Goal: Information Seeking & Learning: Learn about a topic

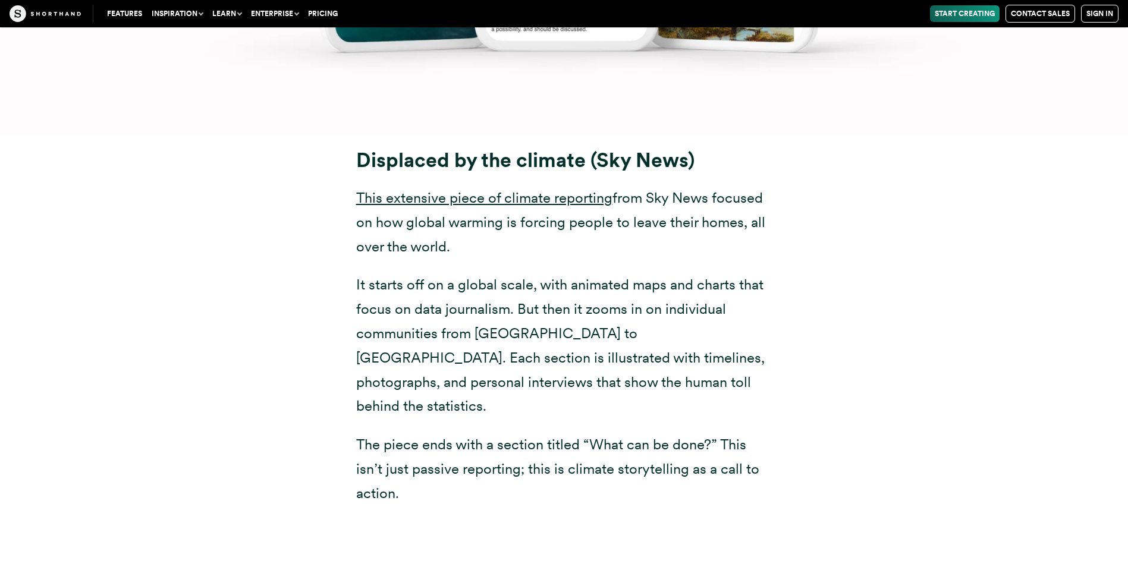
scroll to position [6424, 0]
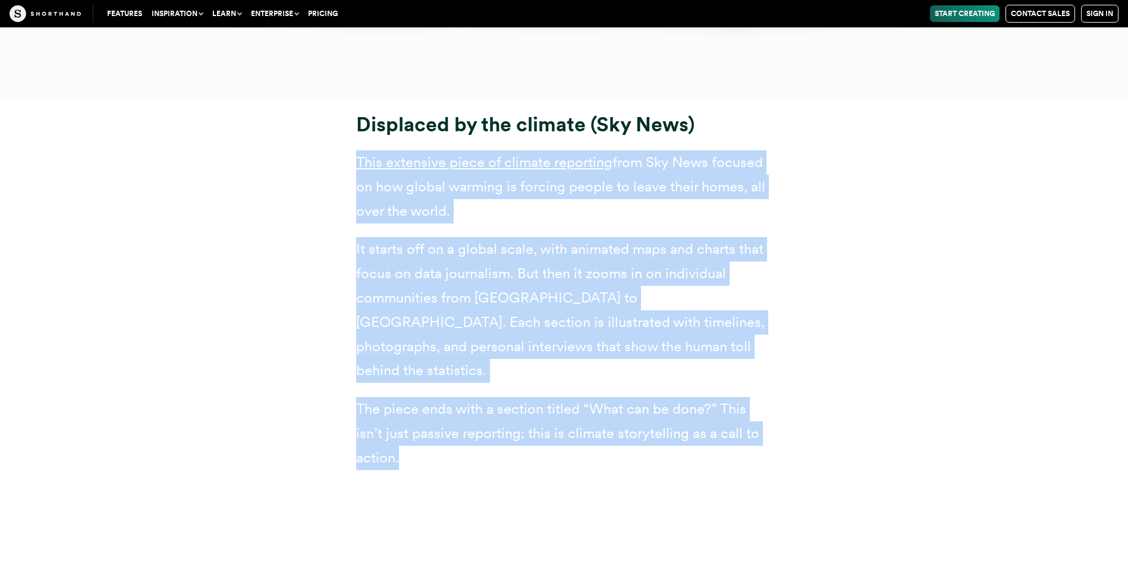
drag, startPoint x: 352, startPoint y: 161, endPoint x: 691, endPoint y: 433, distance: 434.9
click at [691, 433] on div "Displaced by the climate (Sky News) This extensive piece of climate reporting f…" at bounding box center [565, 291] width 464 height 358
drag, startPoint x: 691, startPoint y: 433, endPoint x: 671, endPoint y: 415, distance: 26.9
copy div "This extensive piece of climate reporting from Sky News focused on how global w…"
drag, startPoint x: 213, startPoint y: 148, endPoint x: 234, endPoint y: 154, distance: 22.2
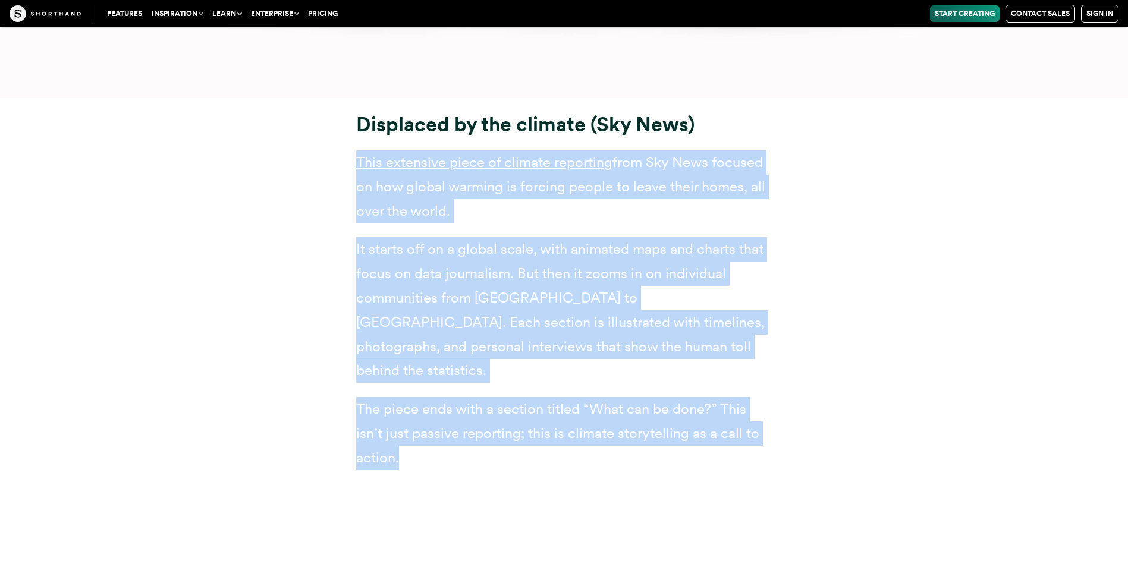
click at [214, 148] on div "Displaced by the climate (Sky News) This extensive piece of climate reporting f…" at bounding box center [565, 291] width 928 height 387
click at [388, 162] on link "This extensive piece of climate reporting" at bounding box center [484, 161] width 256 height 17
click at [893, 235] on div "Displaced by the climate (Sky News) This extensive piece of climate reporting f…" at bounding box center [565, 291] width 928 height 387
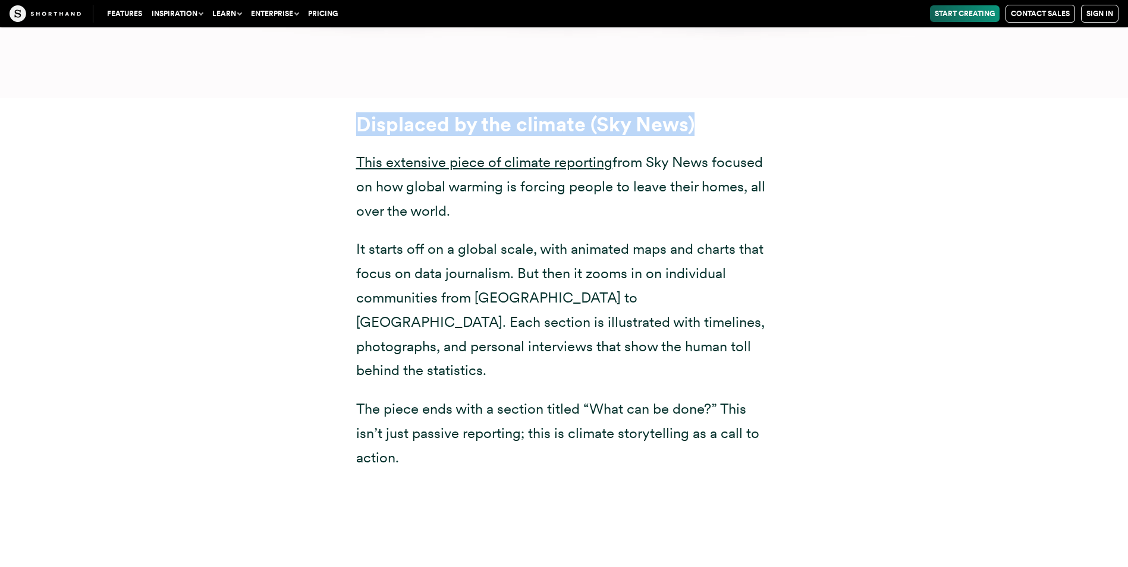
drag, startPoint x: 358, startPoint y: 122, endPoint x: 691, endPoint y: 133, distance: 332.7
click at [691, 133] on strong "Displaced by the climate (Sky News)" at bounding box center [525, 124] width 338 height 24
drag, startPoint x: 691, startPoint y: 133, endPoint x: 667, endPoint y: 123, distance: 25.3
copy strong "Displaced by the climate (Sky News)"
